Goal: Task Accomplishment & Management: Manage account settings

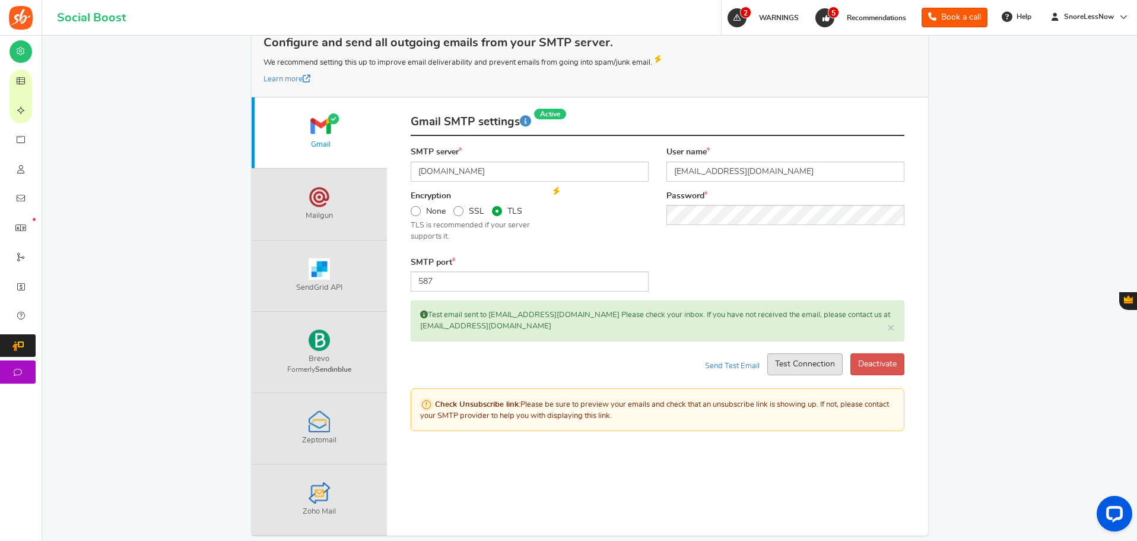
click at [779, 366] on button "Test Connection" at bounding box center [804, 364] width 75 height 22
click at [847, 357] on button "Test Connection" at bounding box center [866, 364] width 75 height 22
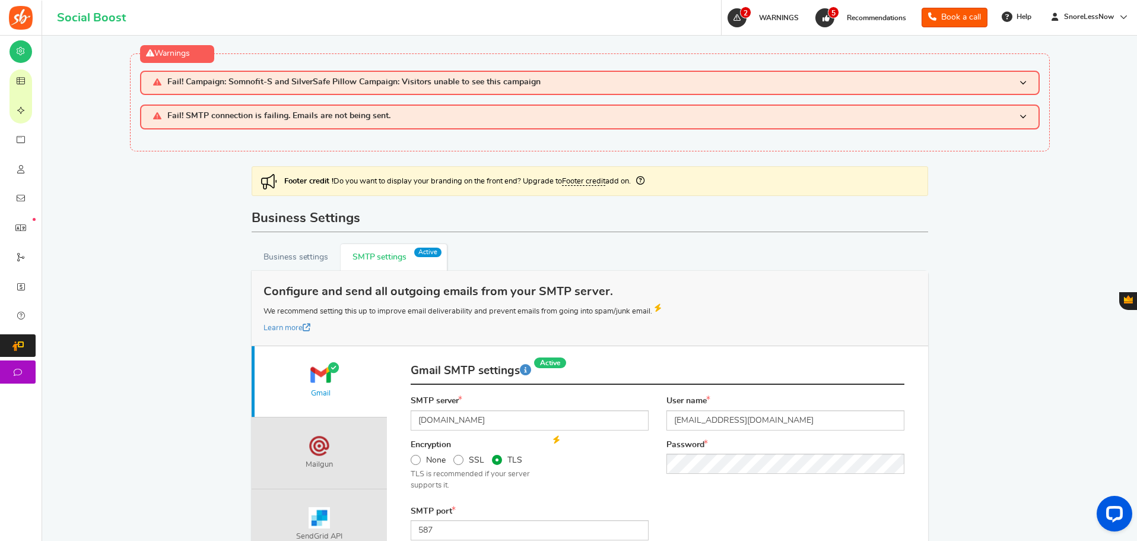
click at [22, 14] on img at bounding box center [21, 18] width 24 height 24
click at [22, 19] on img at bounding box center [21, 18] width 24 height 24
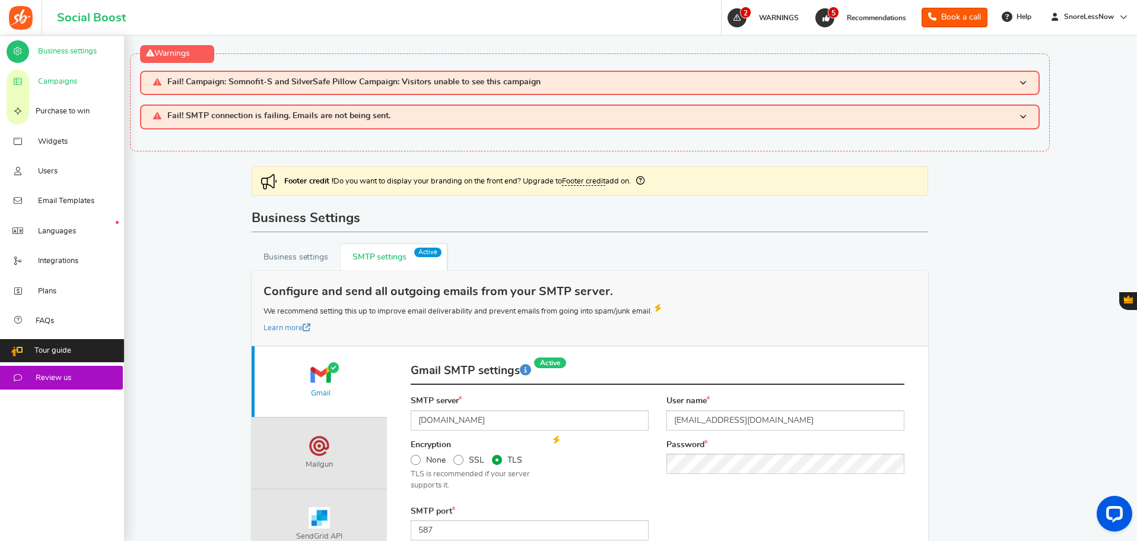
click at [68, 78] on span "Campaigns" at bounding box center [57, 82] width 39 height 11
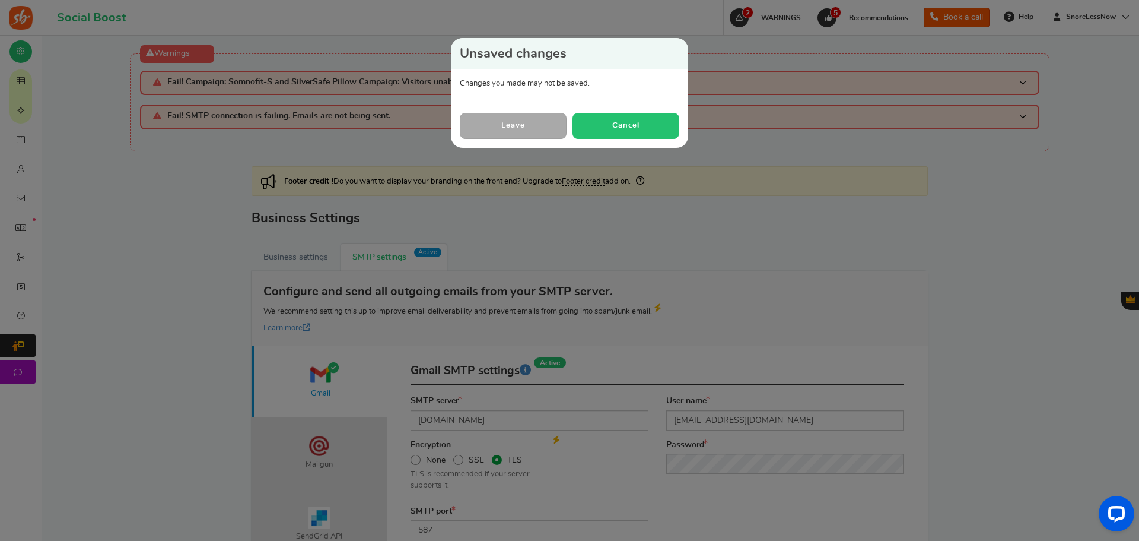
click at [612, 125] on button "Cancel" at bounding box center [626, 126] width 107 height 26
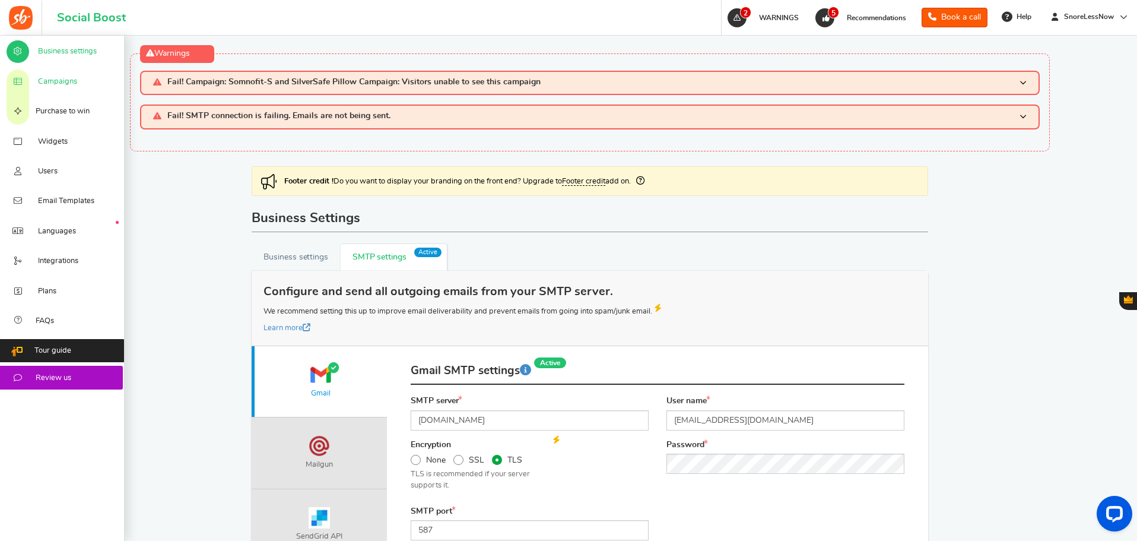
click at [50, 90] on link "Campaigns" at bounding box center [62, 81] width 125 height 30
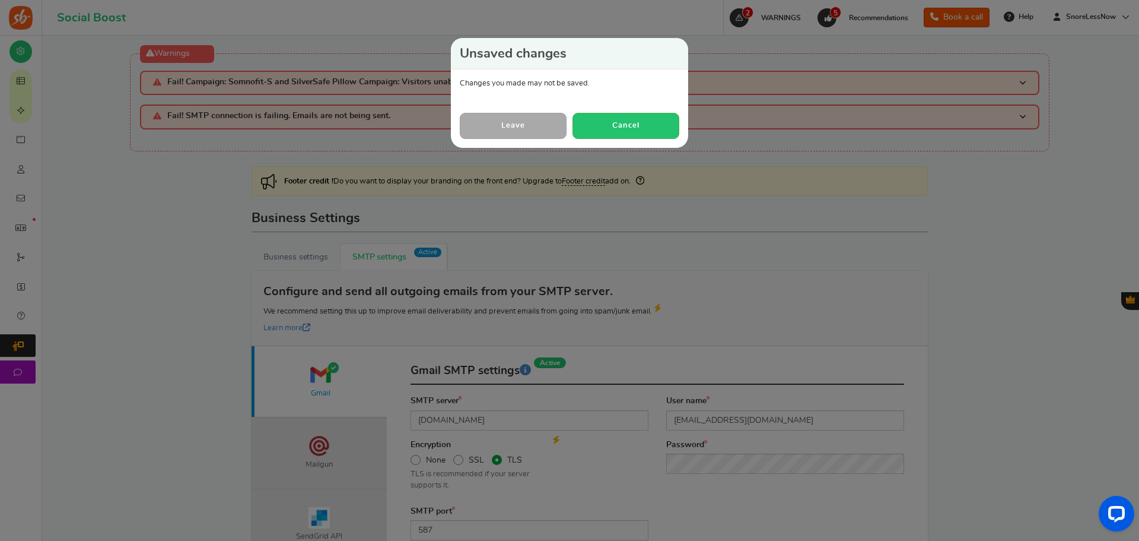
click at [507, 123] on link "Leave" at bounding box center [513, 126] width 107 height 26
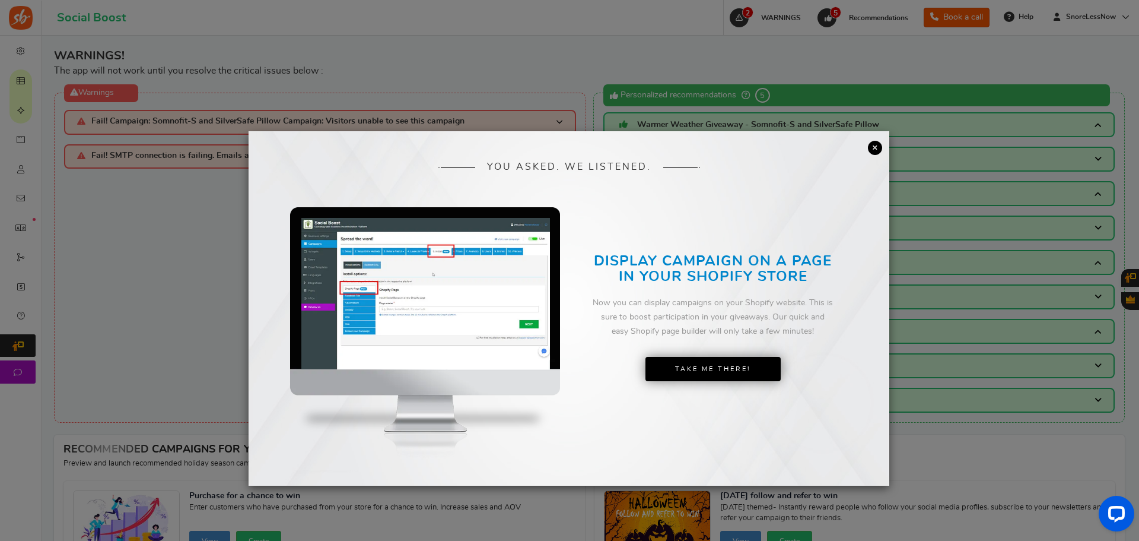
click at [871, 148] on link "×" at bounding box center [875, 148] width 14 height 14
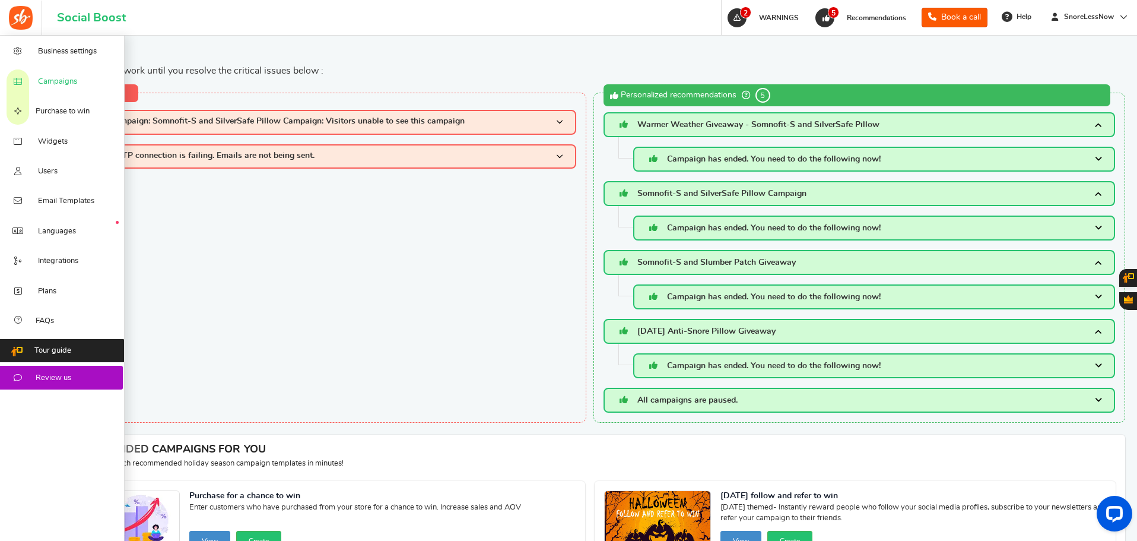
click at [57, 82] on span "Campaigns" at bounding box center [57, 82] width 39 height 11
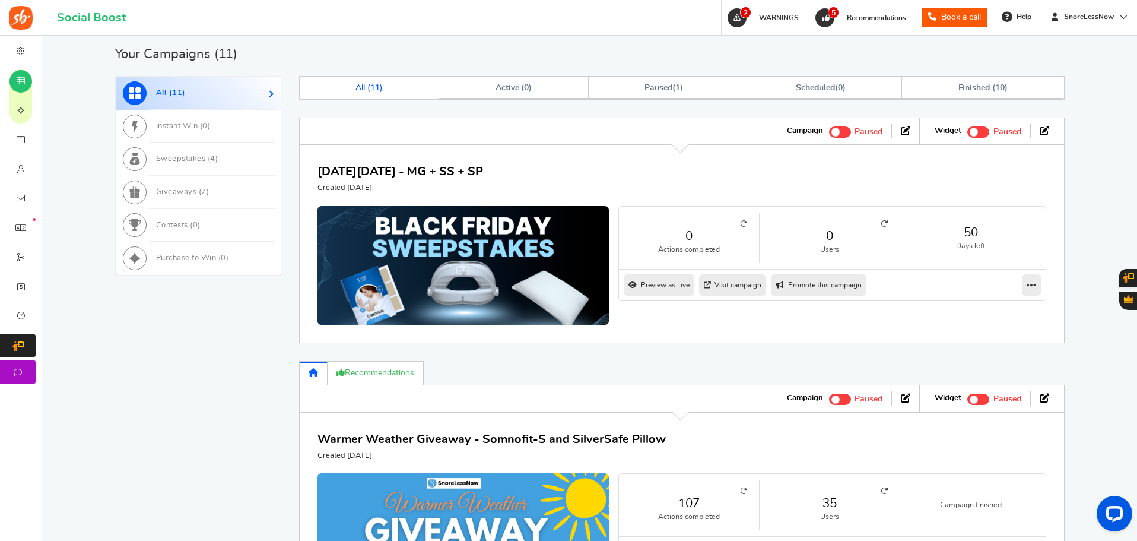
scroll to position [660, 0]
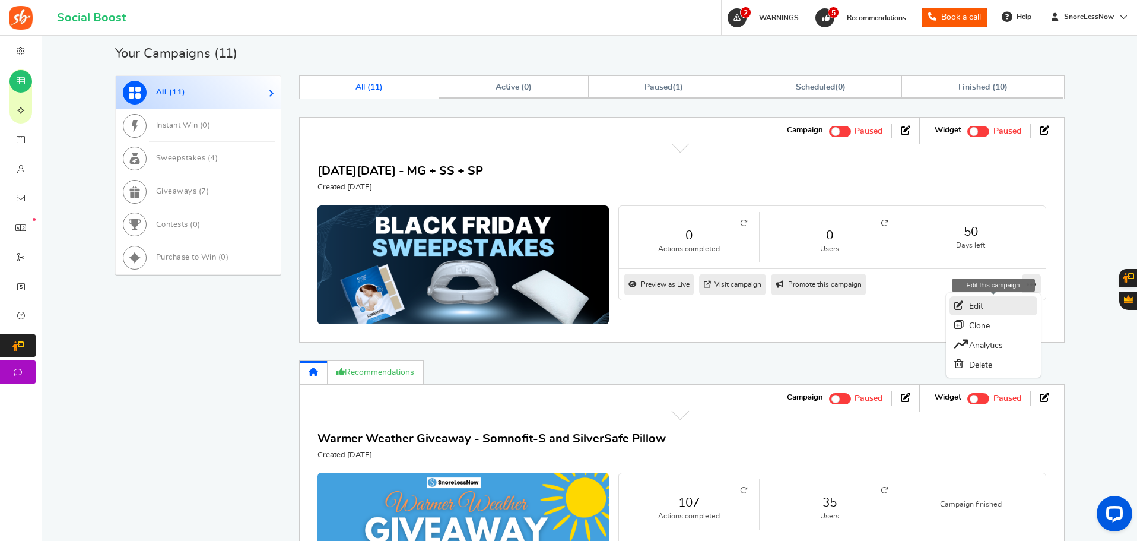
click at [977, 305] on link "Edit" at bounding box center [993, 305] width 88 height 19
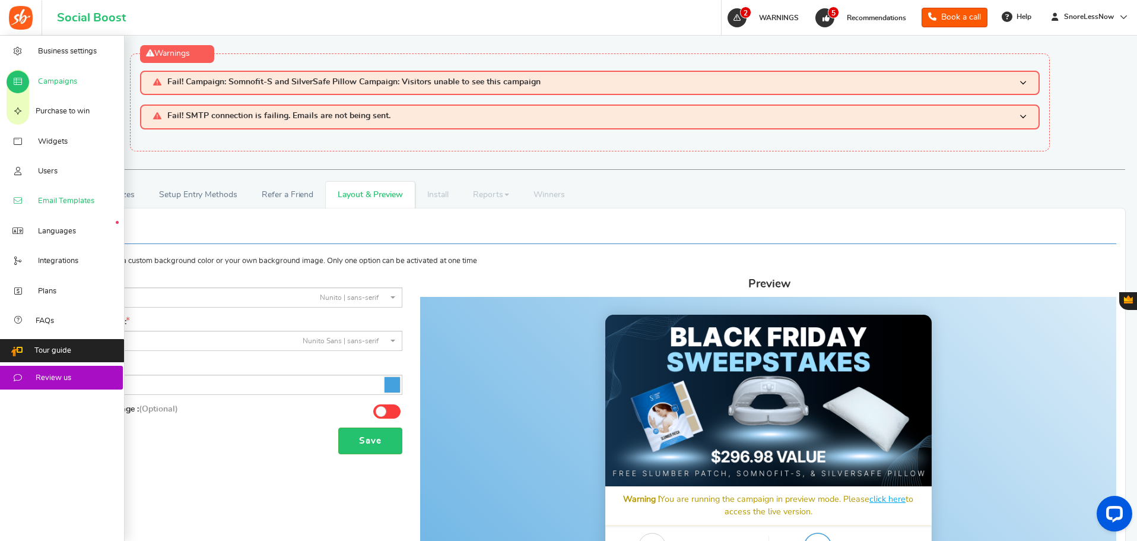
click at [55, 202] on span "Email Templates" at bounding box center [66, 201] width 56 height 11
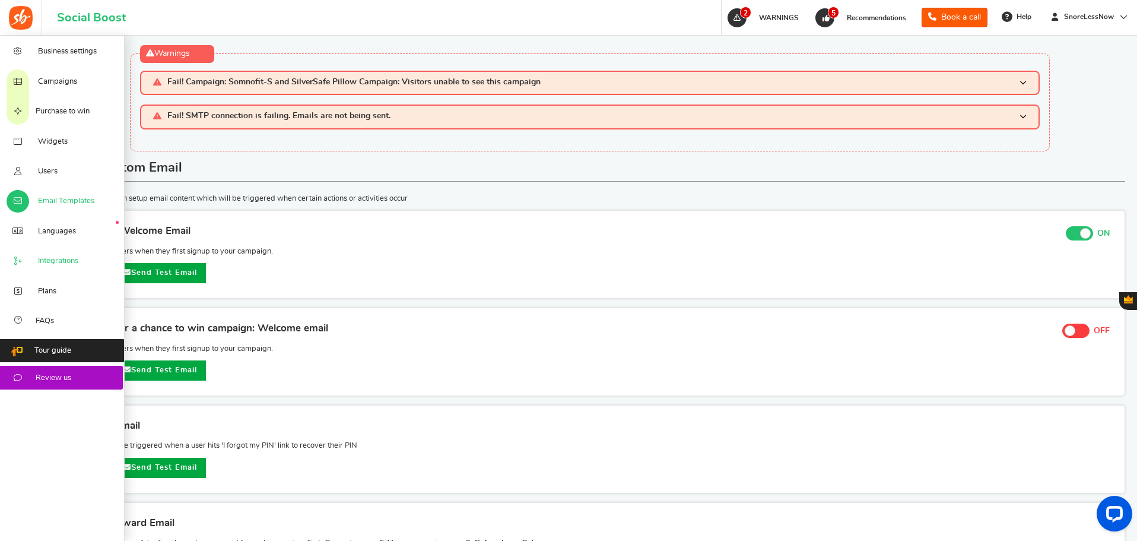
click at [39, 260] on span "Integrations" at bounding box center [58, 261] width 40 height 11
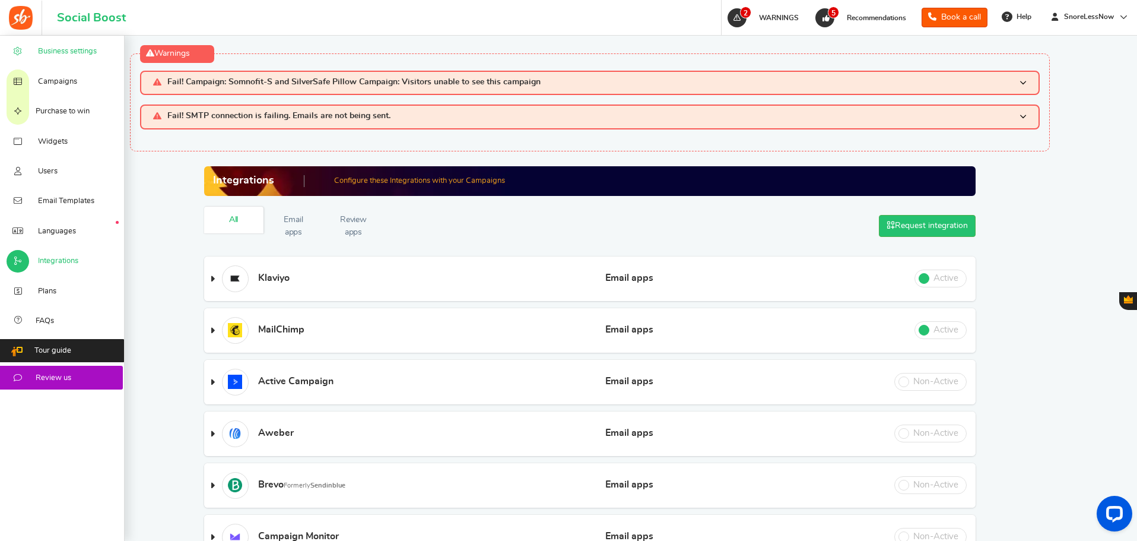
click at [75, 42] on link "Business settings" at bounding box center [62, 51] width 125 height 30
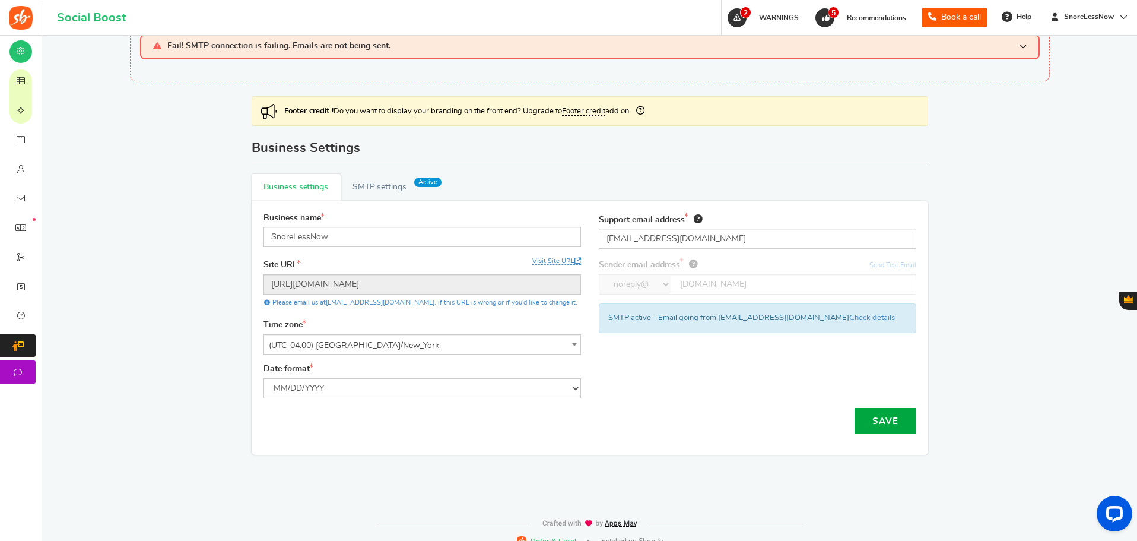
scroll to position [71, 0]
click at [380, 380] on select "MM/DD/YYYY DD/MM/YYYY" at bounding box center [421, 387] width 317 height 20
click at [386, 182] on link "Active SMTP settings" at bounding box center [394, 186] width 106 height 27
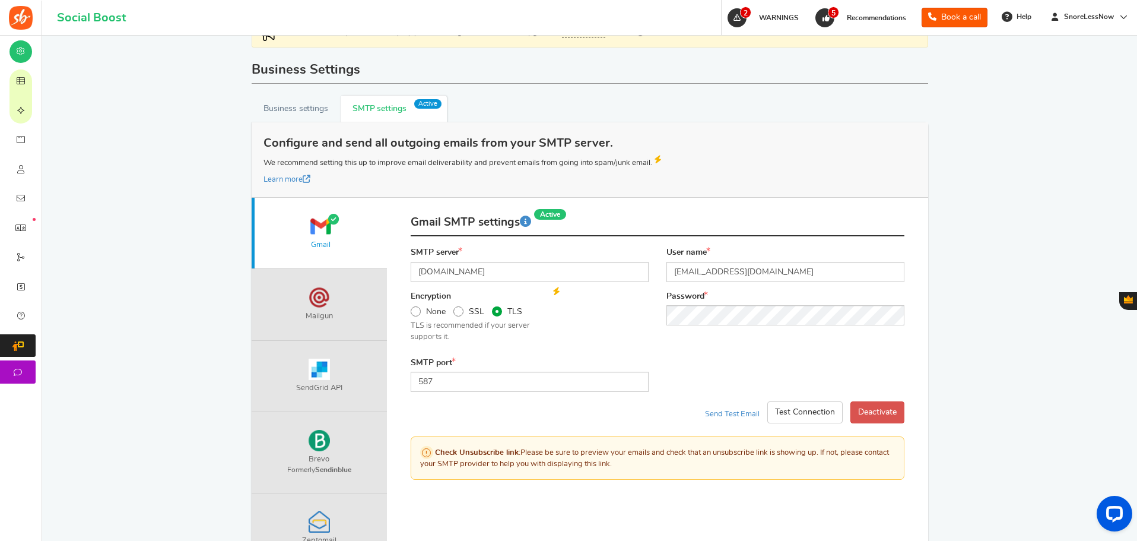
scroll to position [154, 0]
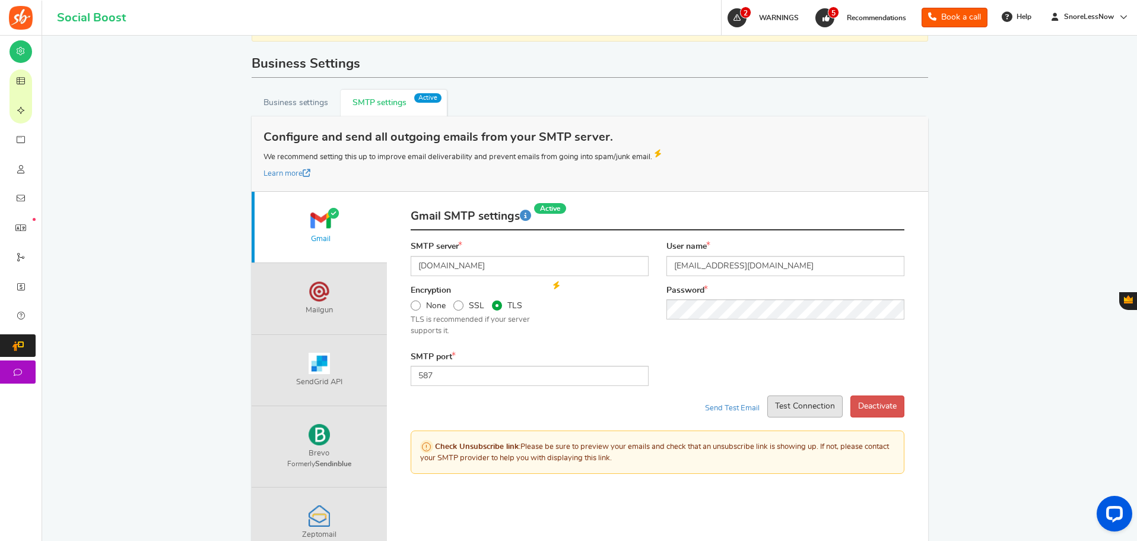
click at [779, 412] on button "Test Connection" at bounding box center [804, 406] width 75 height 22
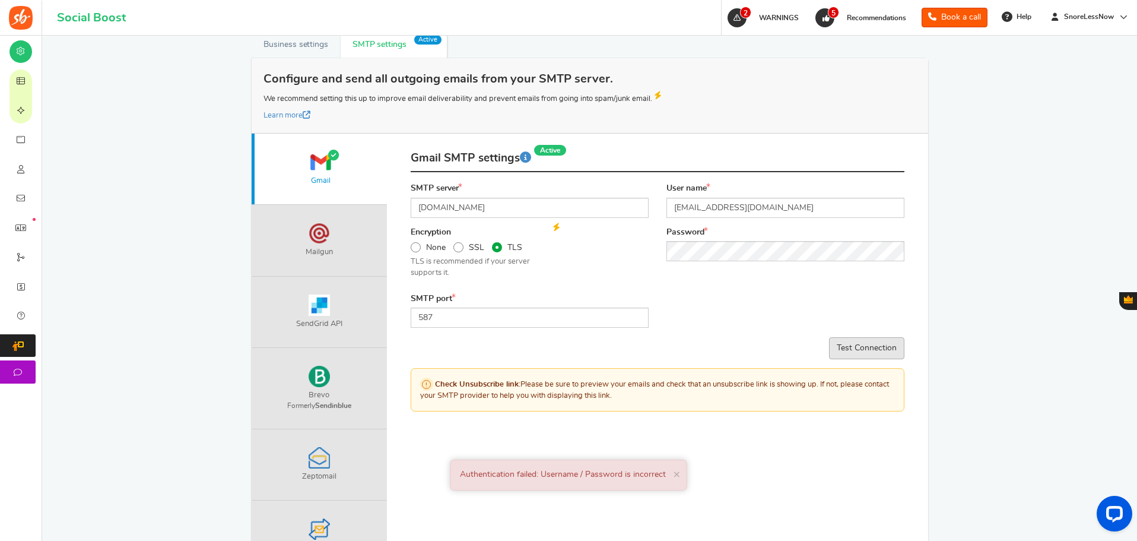
scroll to position [222, 0]
